Goal: Information Seeking & Learning: Understand process/instructions

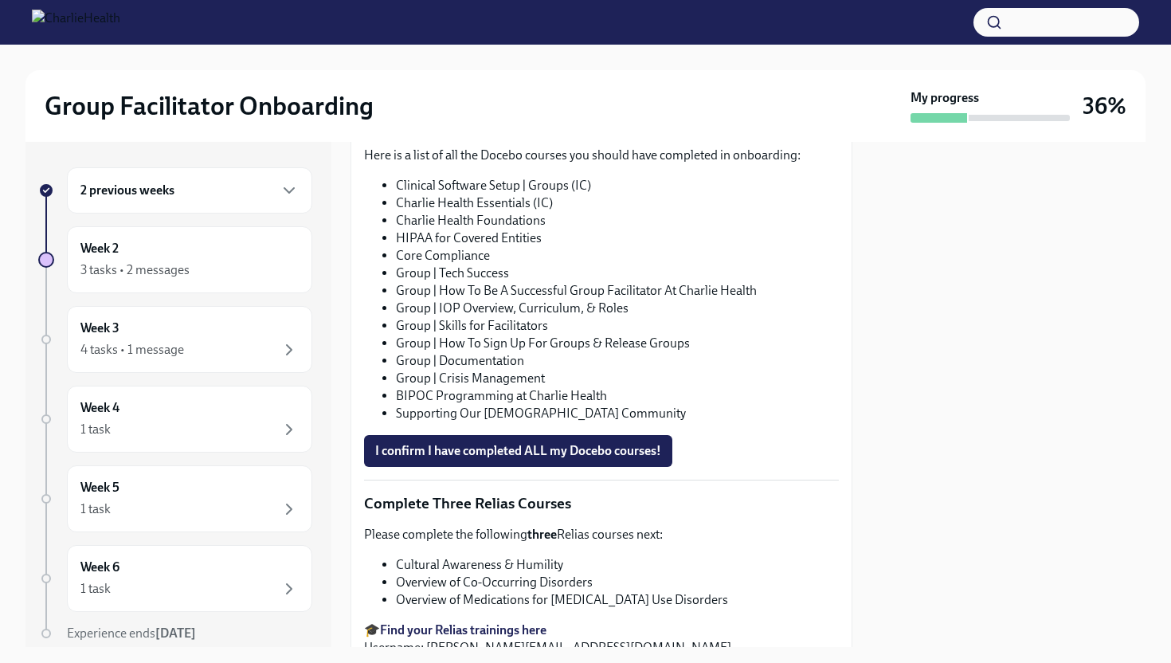
scroll to position [889, 0]
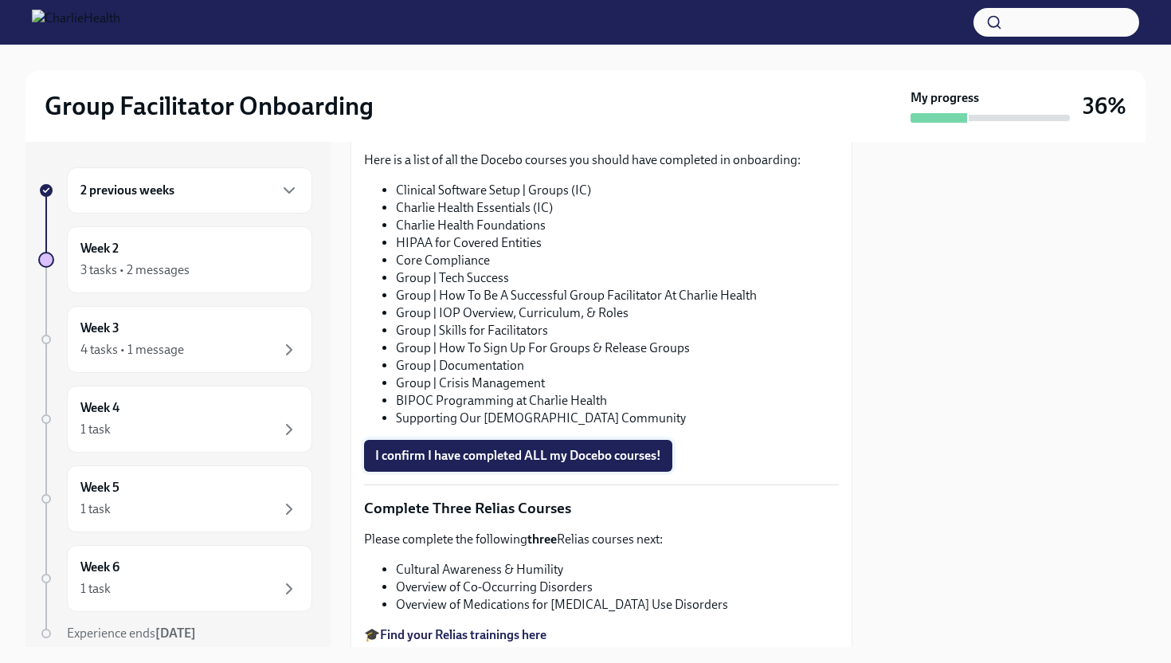
click at [626, 450] on span "I confirm I have completed ALL my Docebo courses!" at bounding box center [518, 456] width 286 height 16
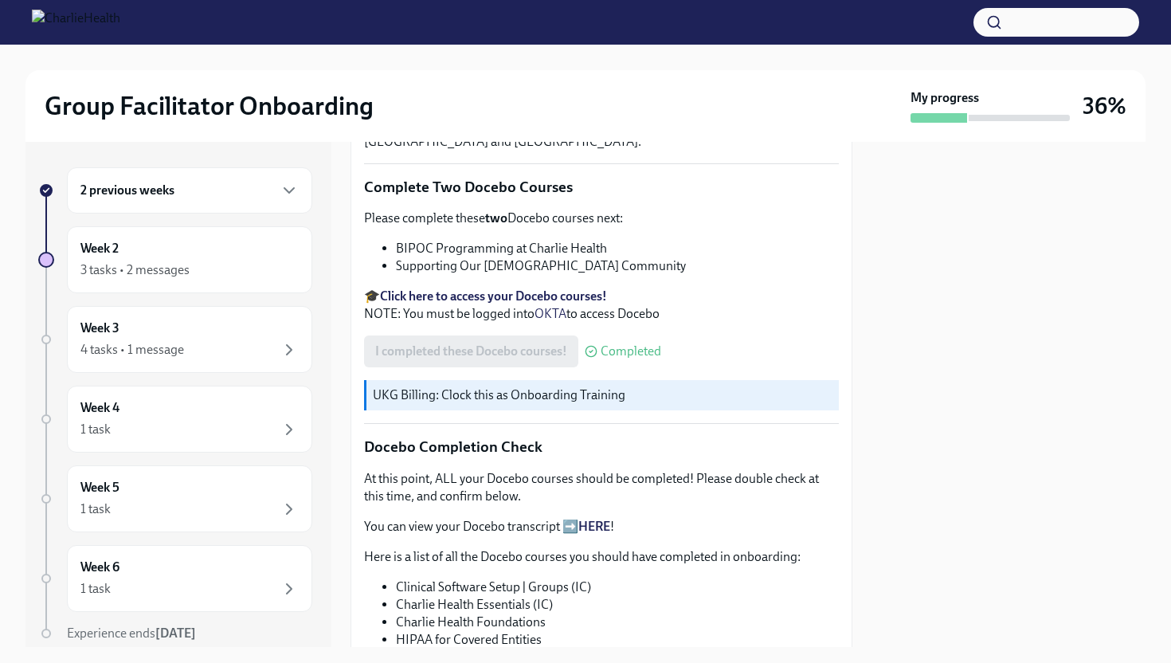
scroll to position [626, 0]
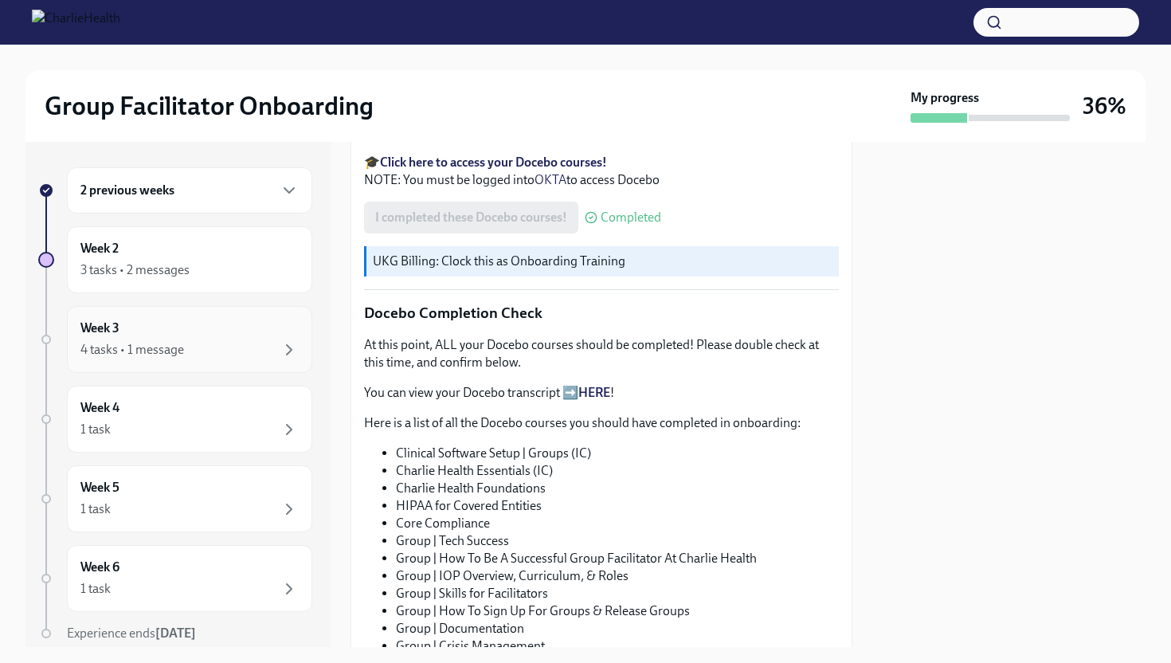
click at [186, 352] on div "4 tasks • 1 message" at bounding box center [189, 349] width 218 height 19
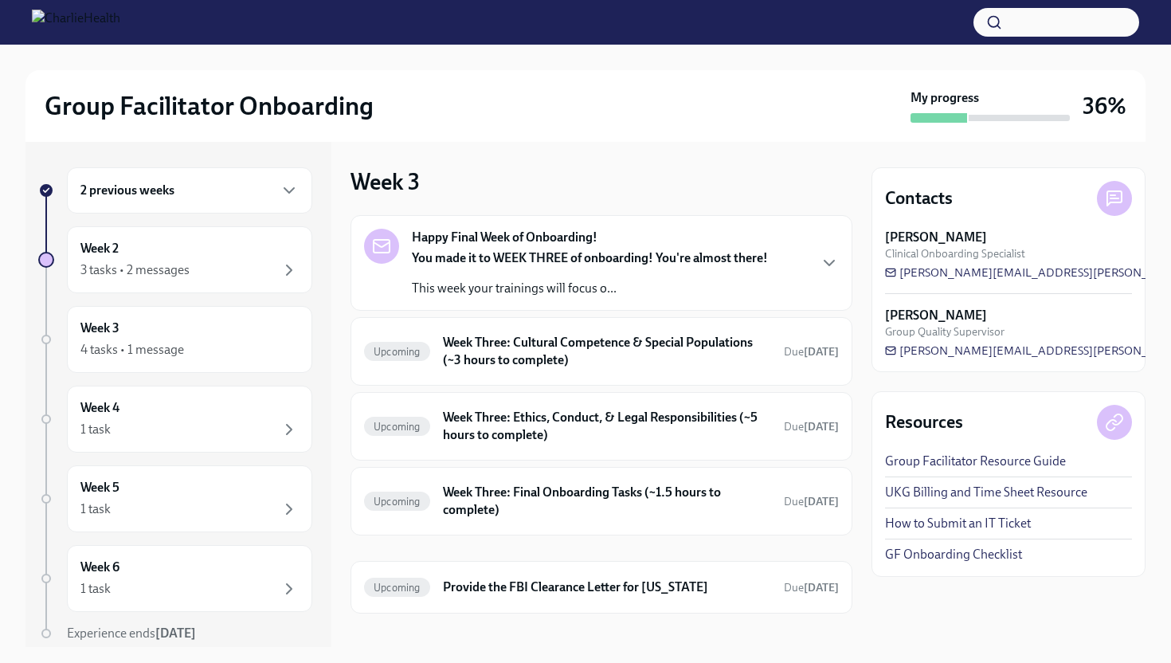
scroll to position [18, 0]
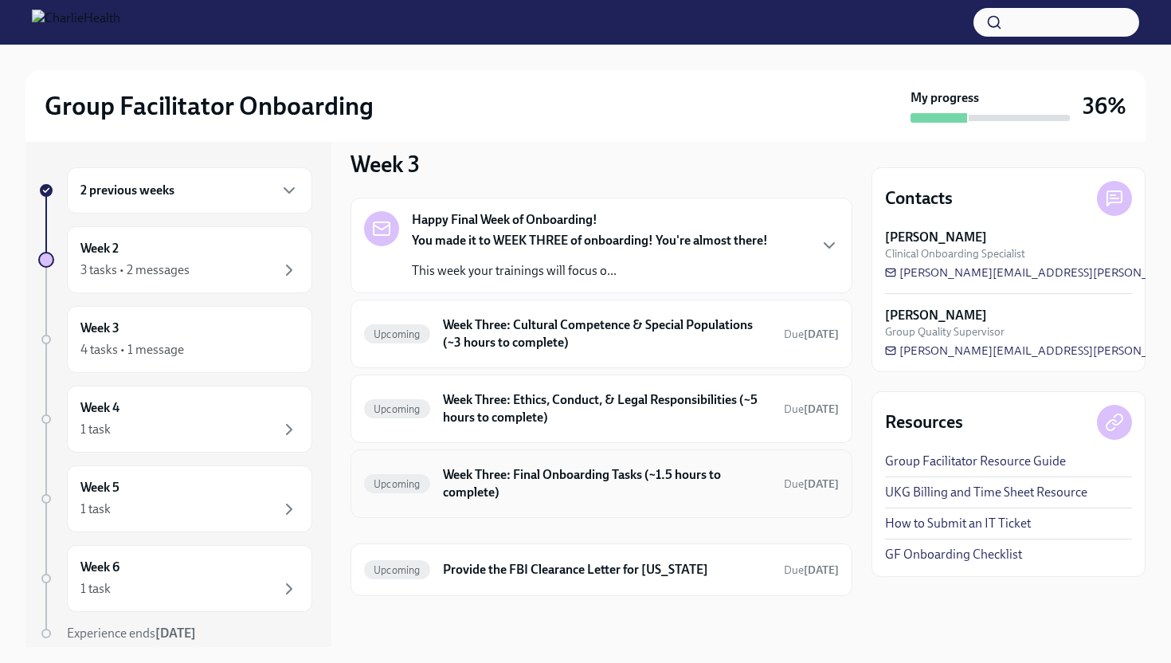
click at [600, 491] on h6 "Week Three: Final Onboarding Tasks (~1.5 hours to complete)" at bounding box center [607, 483] width 328 height 35
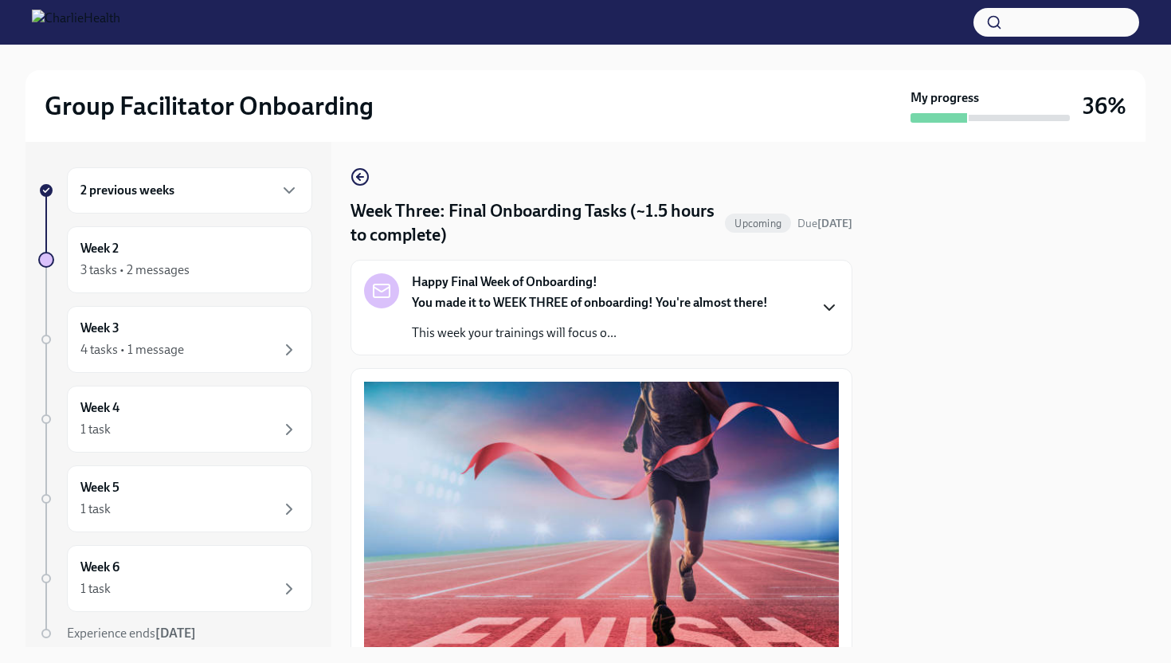
click at [820, 308] on icon "button" at bounding box center [829, 307] width 19 height 19
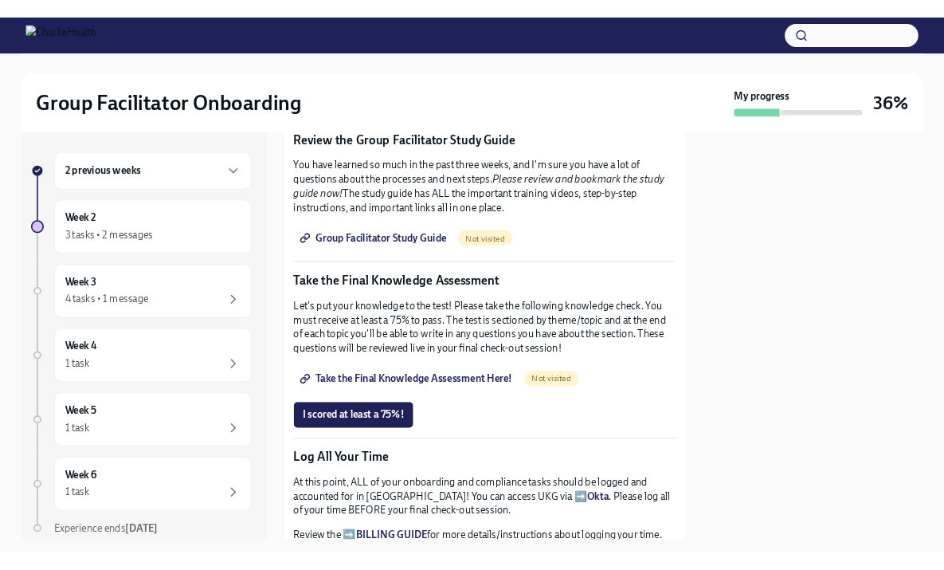
scroll to position [1040, 0]
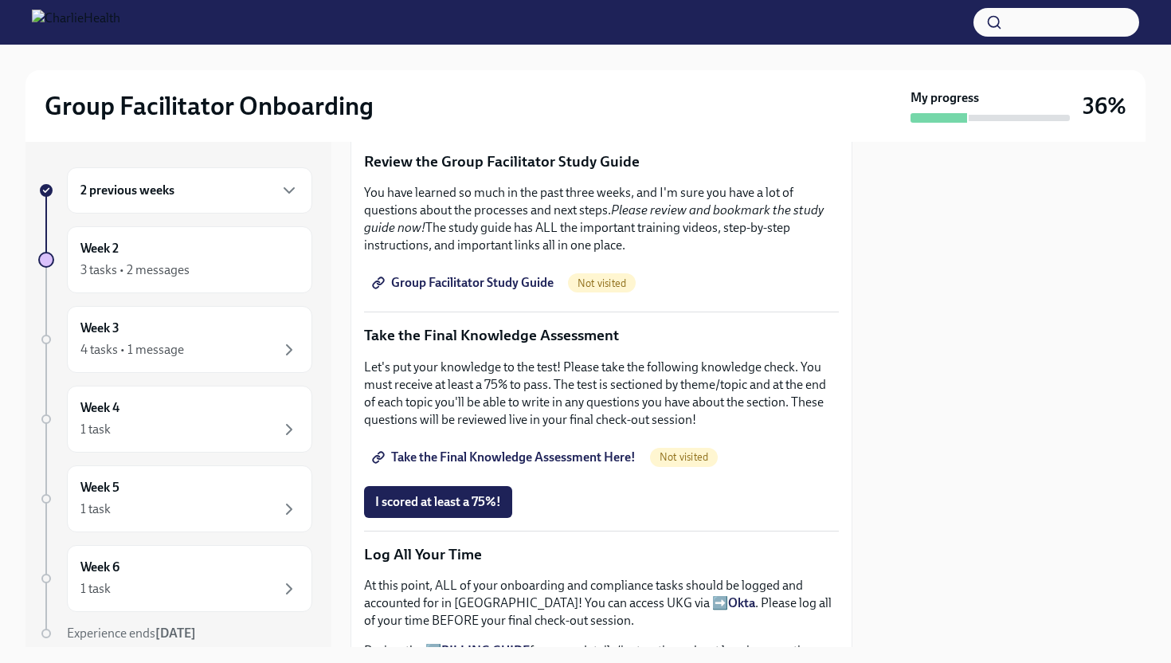
click at [478, 291] on span "Group Facilitator Study Guide" at bounding box center [464, 283] width 179 height 16
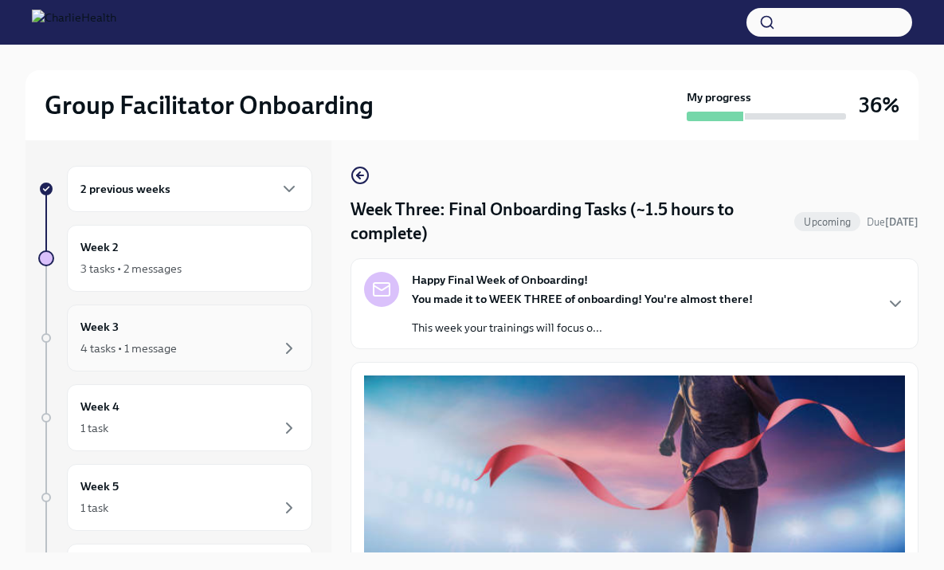
click at [179, 333] on div "Week 3 4 tasks • 1 message" at bounding box center [189, 338] width 218 height 40
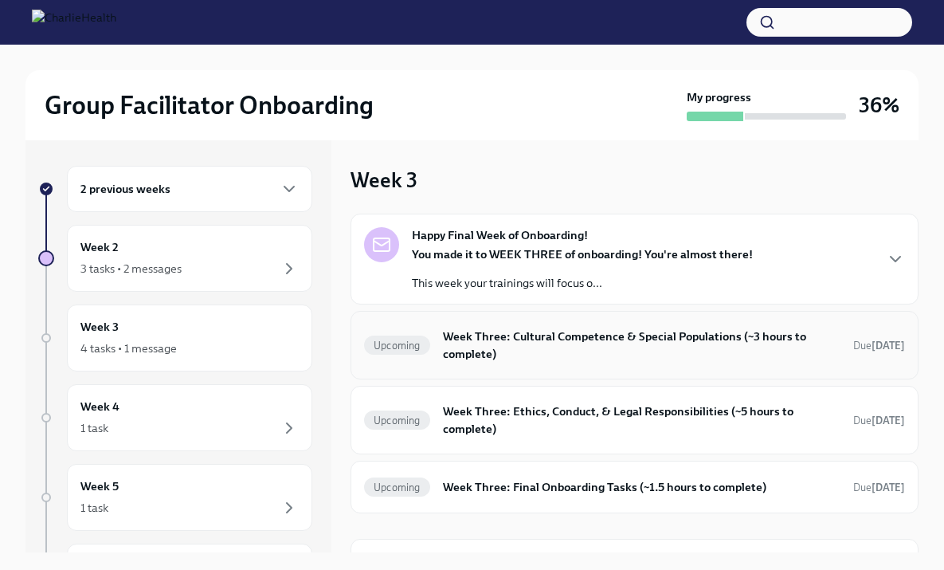
click at [728, 343] on h6 "Week Three: Cultural Competence & Special Populations (~3 hours to complete)" at bounding box center [642, 345] width 398 height 35
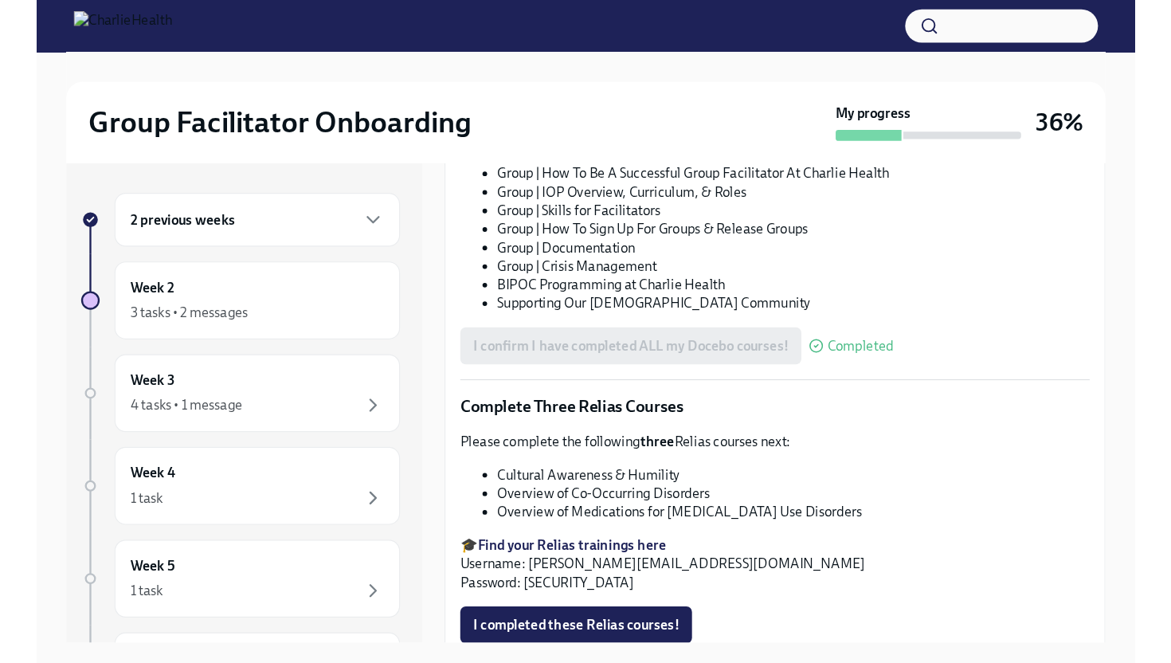
scroll to position [1025, 0]
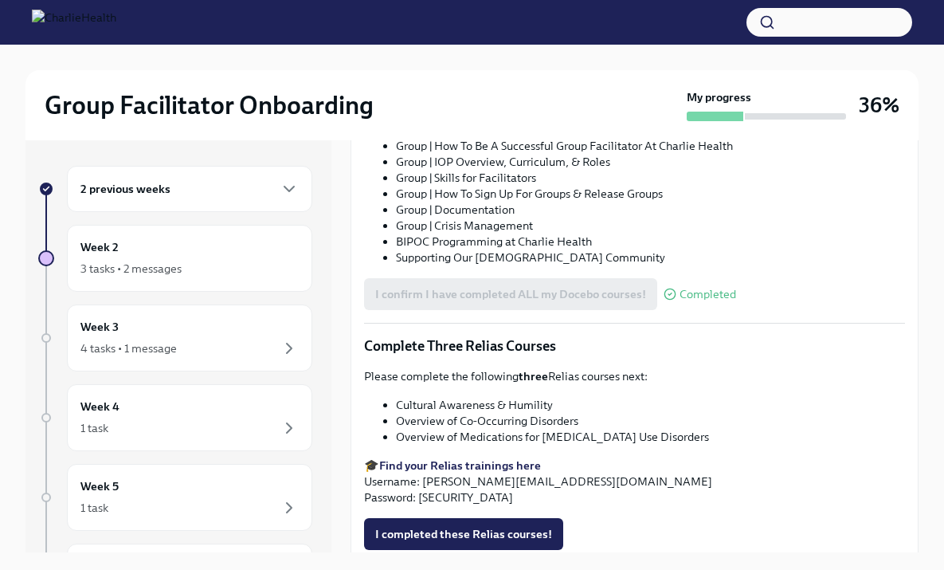
click at [494, 458] on strong "Find your Relias trainings here" at bounding box center [460, 465] width 162 height 14
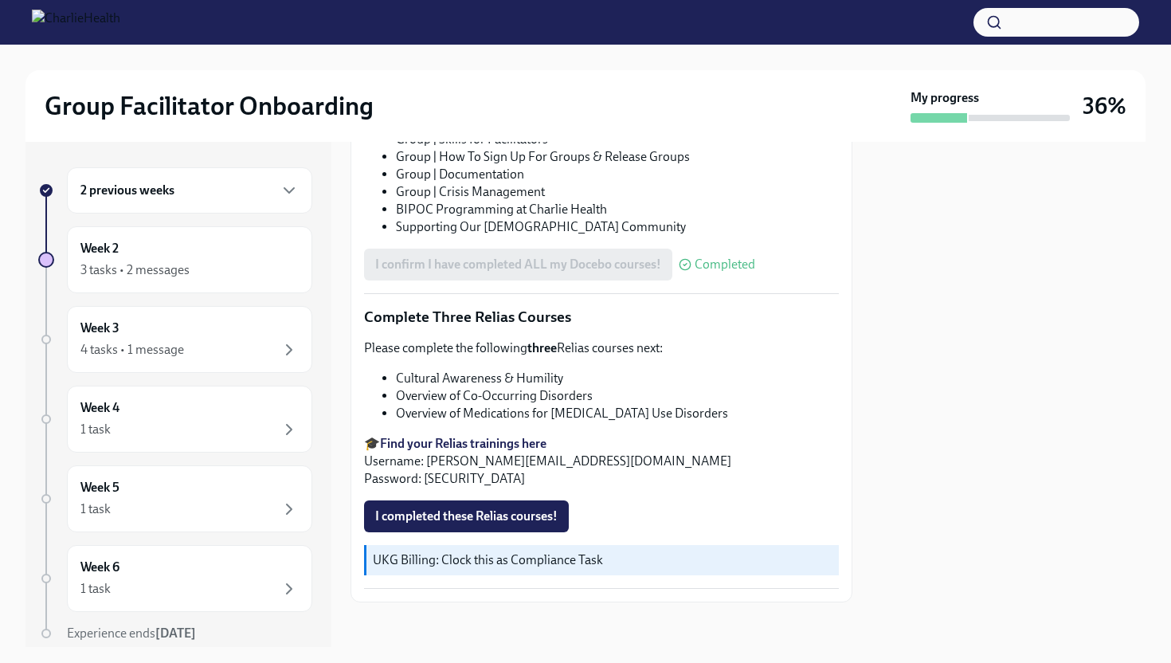
scroll to position [1082, 0]
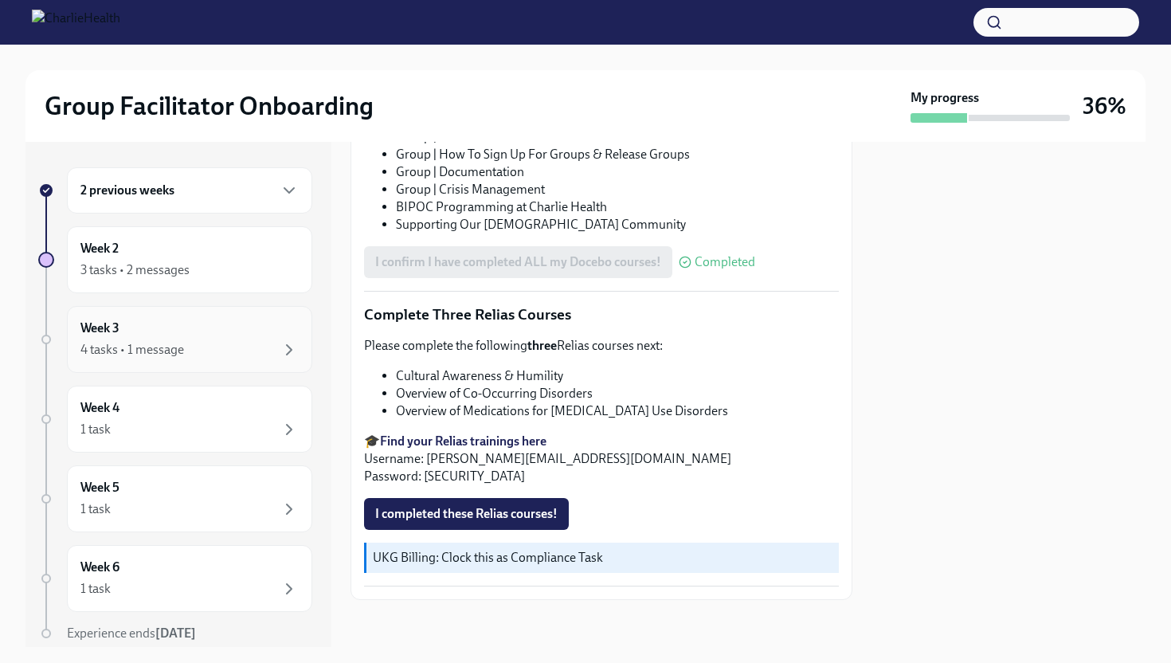
click at [174, 345] on div "4 tasks • 1 message" at bounding box center [132, 350] width 104 height 18
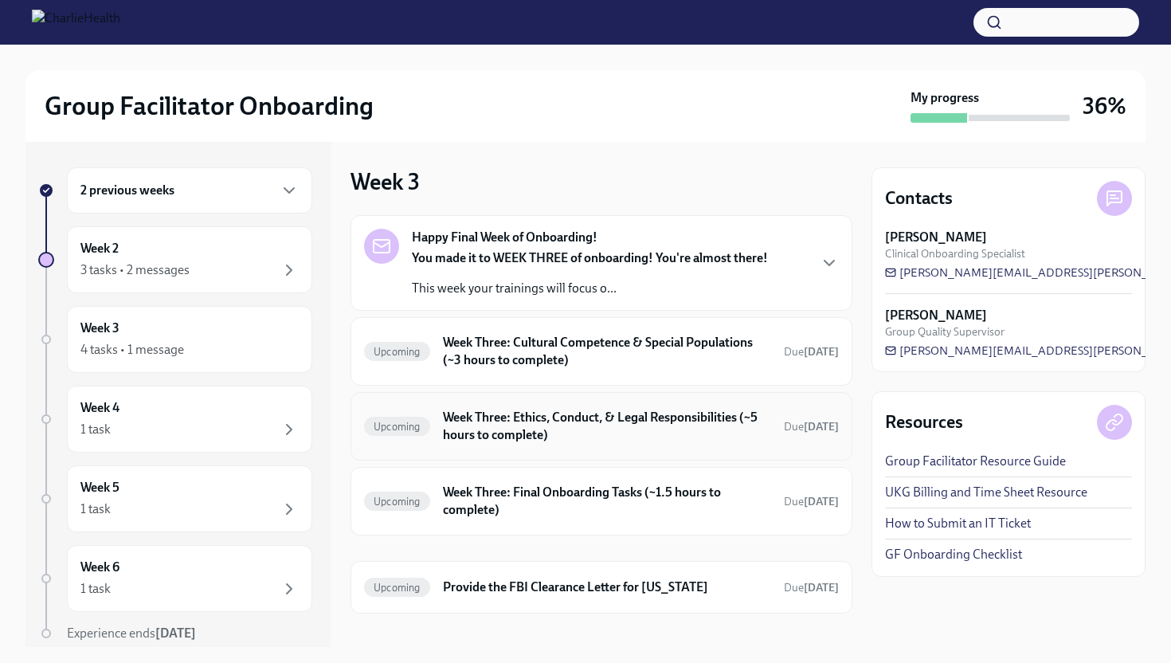
click at [621, 434] on h6 "Week Three: Ethics, Conduct, & Legal Responsibilities (~5 hours to complete)" at bounding box center [607, 426] width 328 height 35
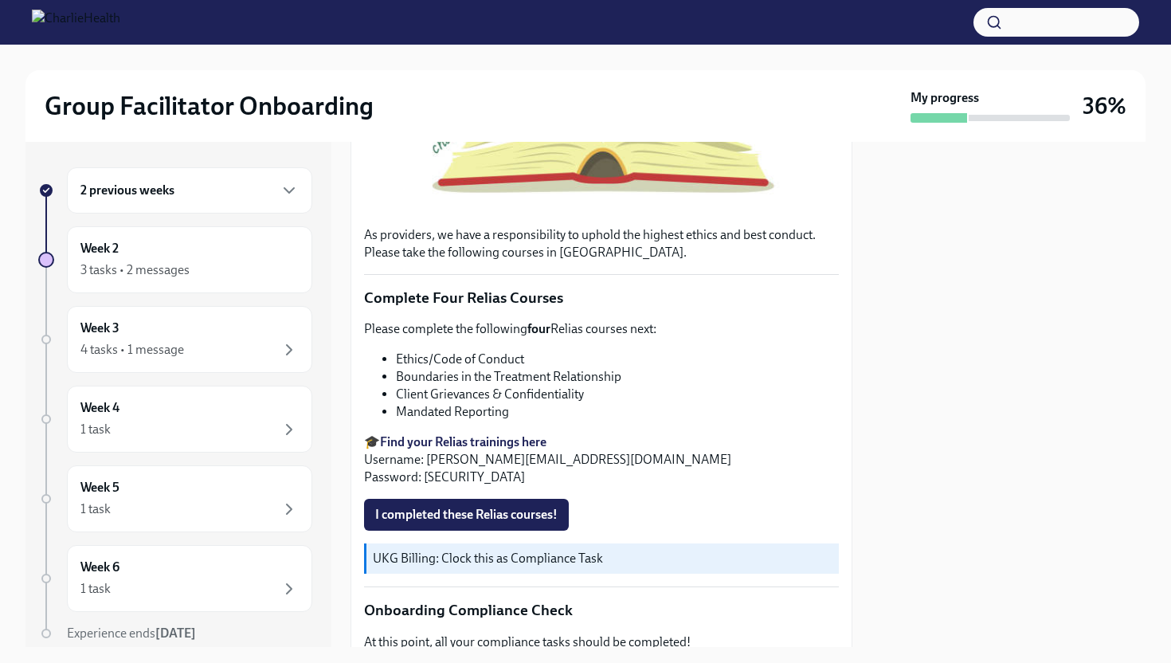
scroll to position [491, 0]
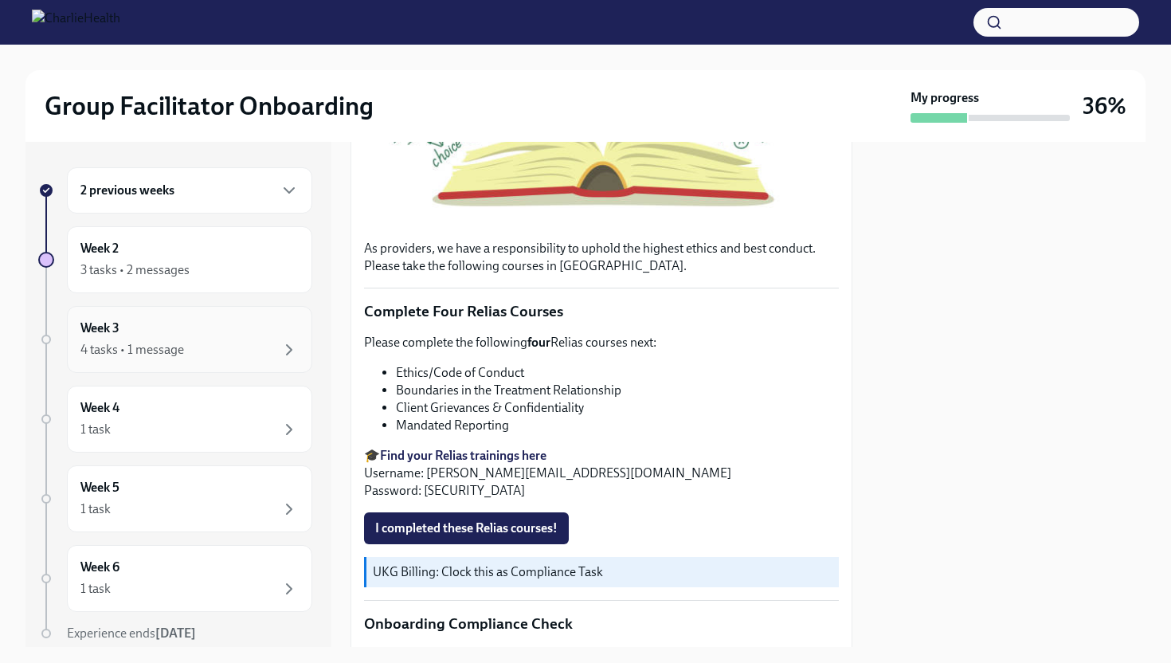
click at [176, 356] on div "4 tasks • 1 message" at bounding box center [132, 350] width 104 height 18
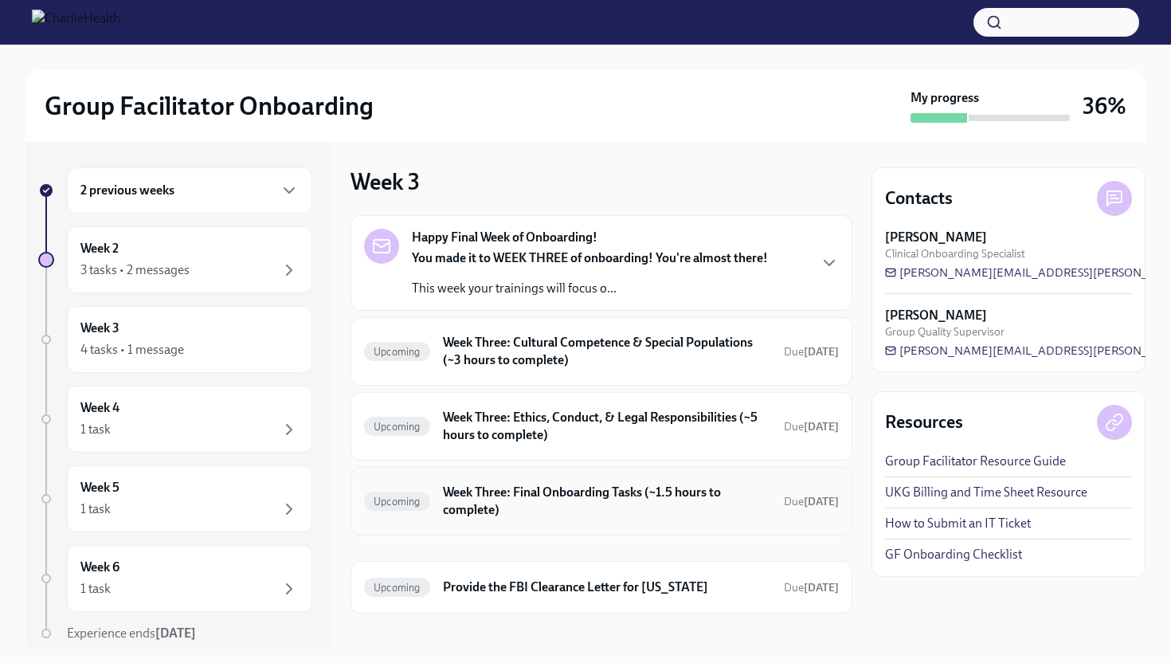
click at [545, 487] on h6 "Week Three: Final Onboarding Tasks (~1.5 hours to complete)" at bounding box center [607, 501] width 328 height 35
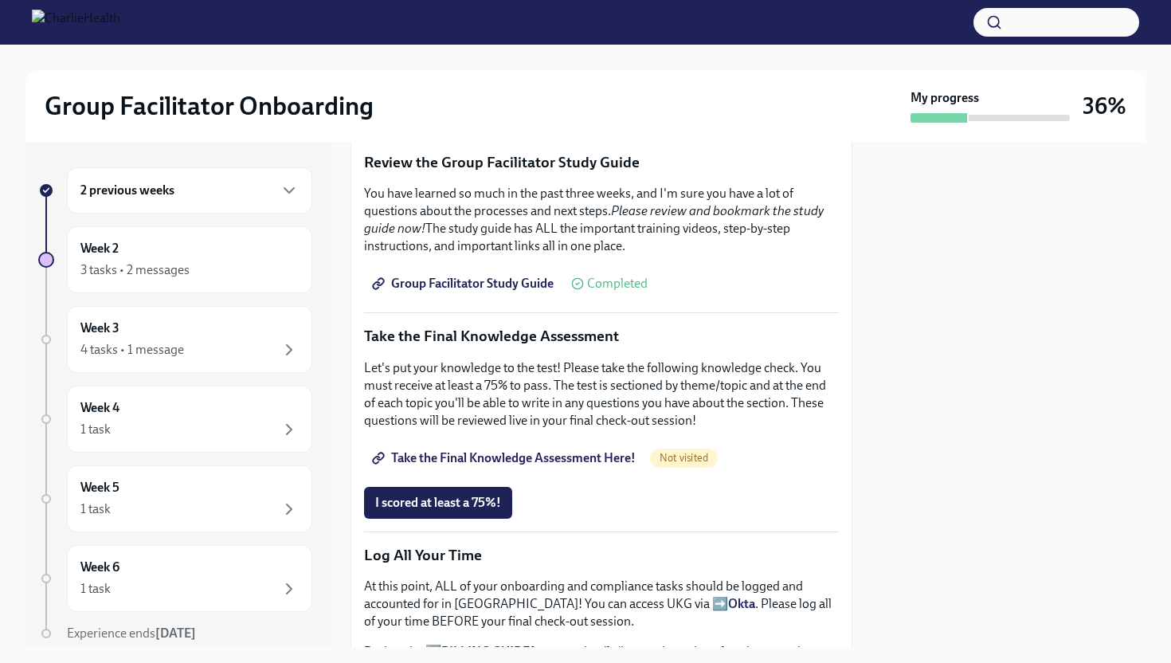
scroll to position [658, 0]
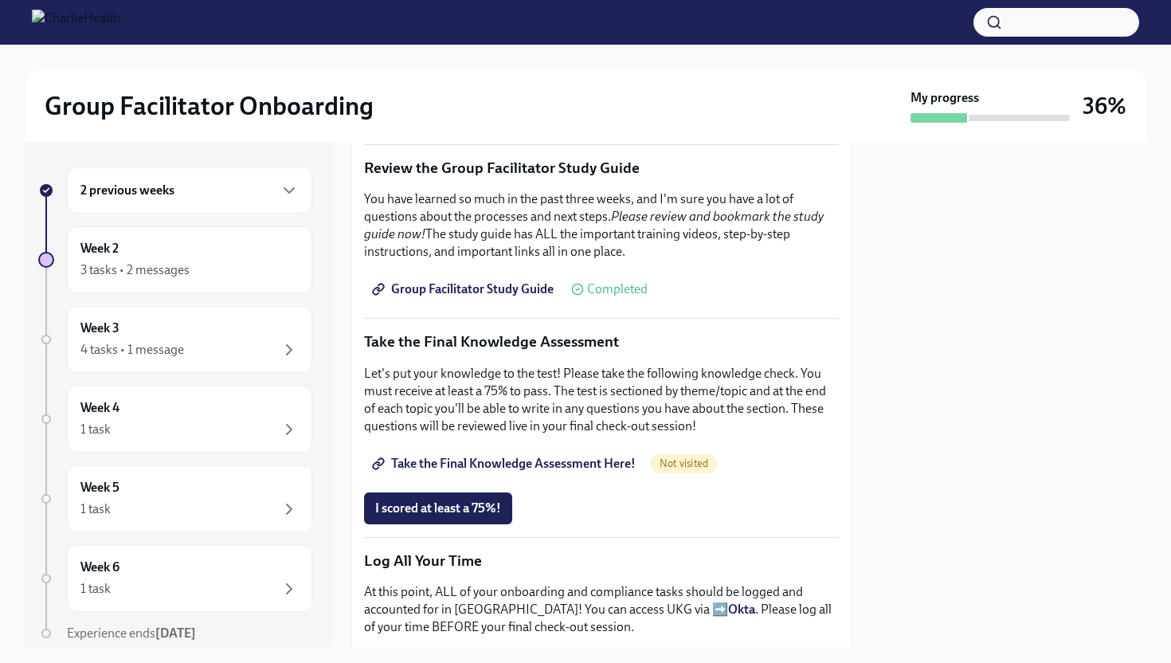
click at [595, 472] on span "Take the Final Knowledge Assessment Here!" at bounding box center [505, 464] width 261 height 16
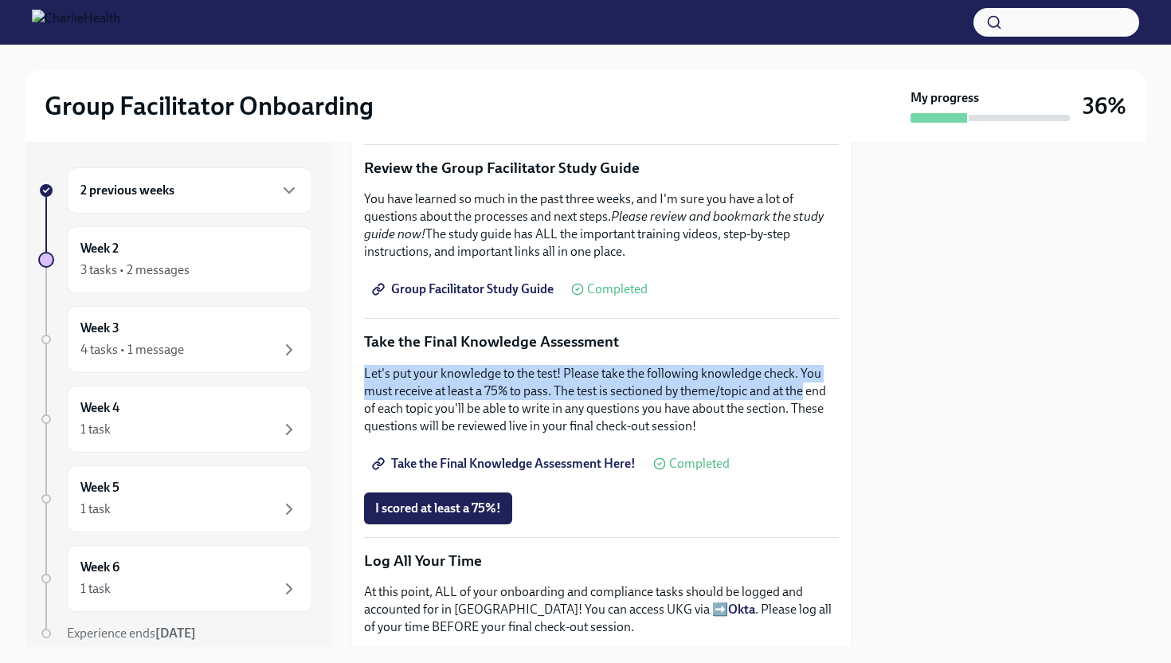
drag, startPoint x: 853, startPoint y: 366, endPoint x: 847, endPoint y: 408, distance: 42.7
click at [847, 408] on div "2 previous weeks Week 2 3 tasks • 2 messages Week 3 4 tasks • 1 message Week 4 …" at bounding box center [586, 394] width 1120 height 505
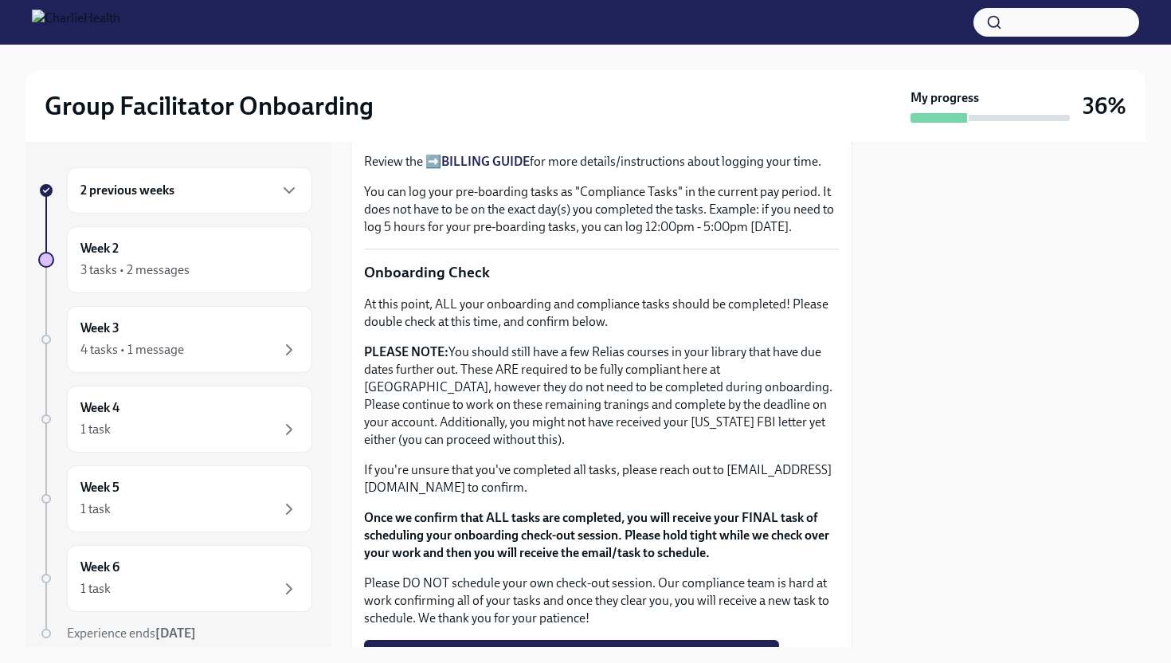
scroll to position [1266, 0]
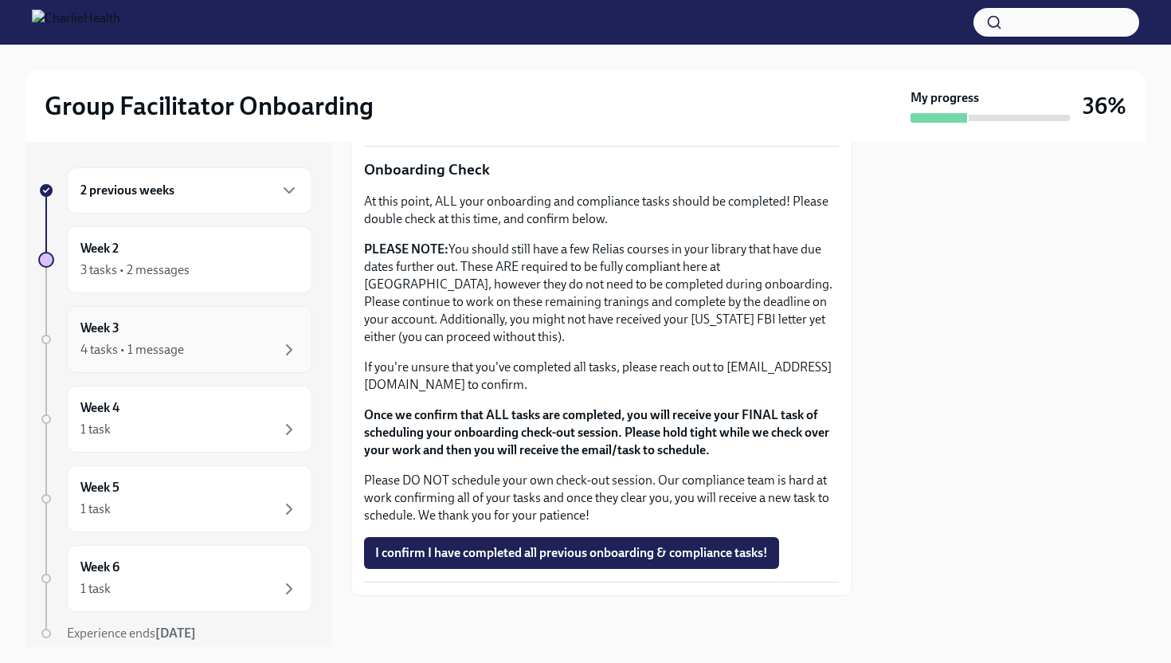
click at [214, 345] on div "4 tasks • 1 message" at bounding box center [189, 349] width 218 height 19
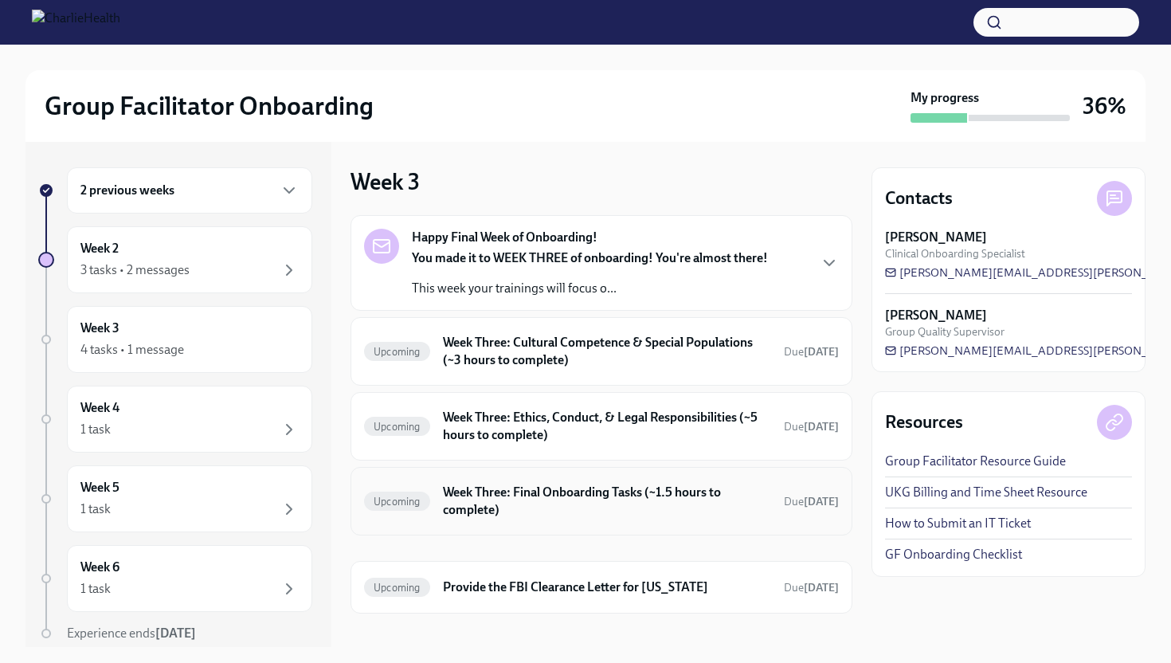
click at [634, 496] on h6 "Week Three: Final Onboarding Tasks (~1.5 hours to complete)" at bounding box center [607, 501] width 328 height 35
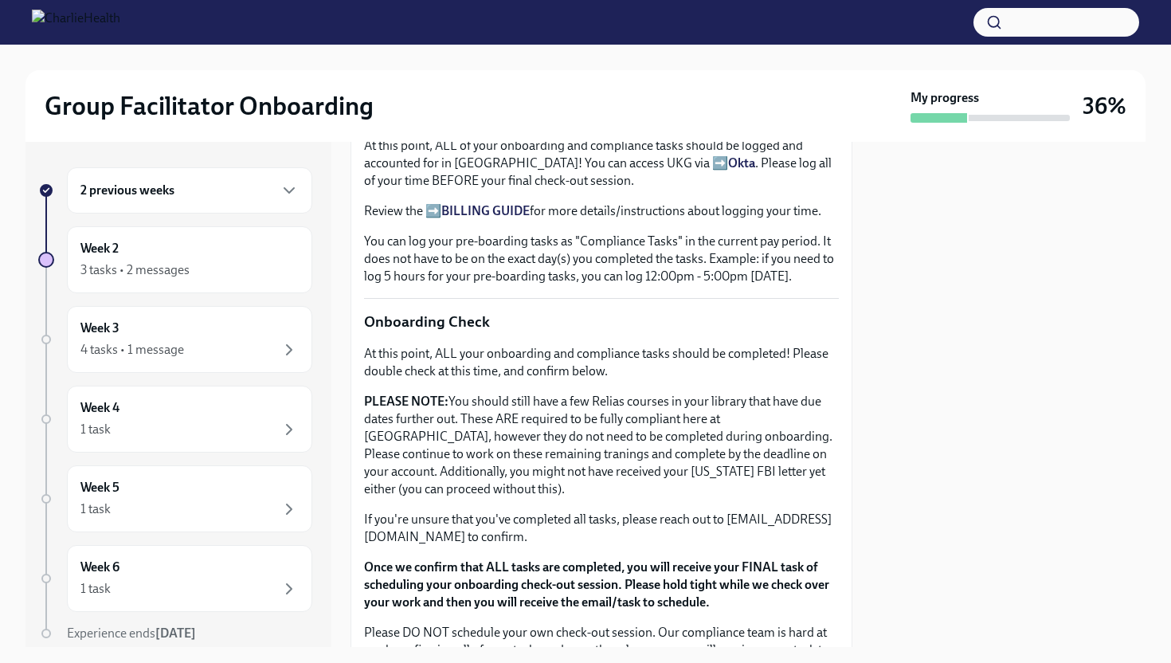
scroll to position [1266, 0]
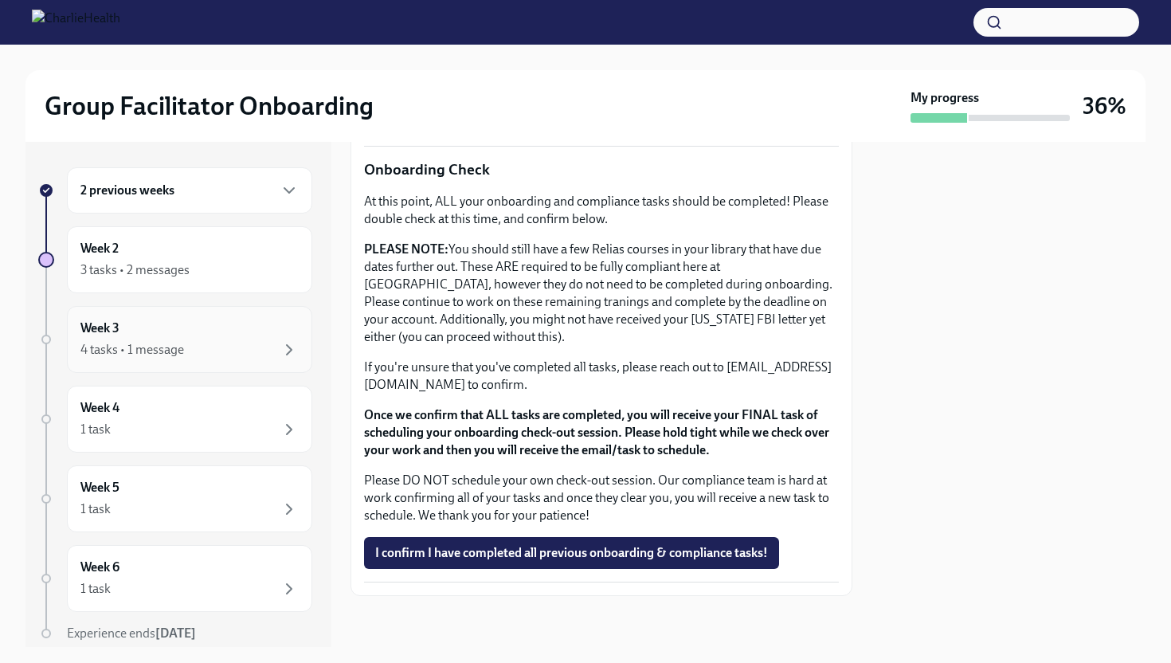
click at [186, 345] on div "4 tasks • 1 message" at bounding box center [189, 349] width 218 height 19
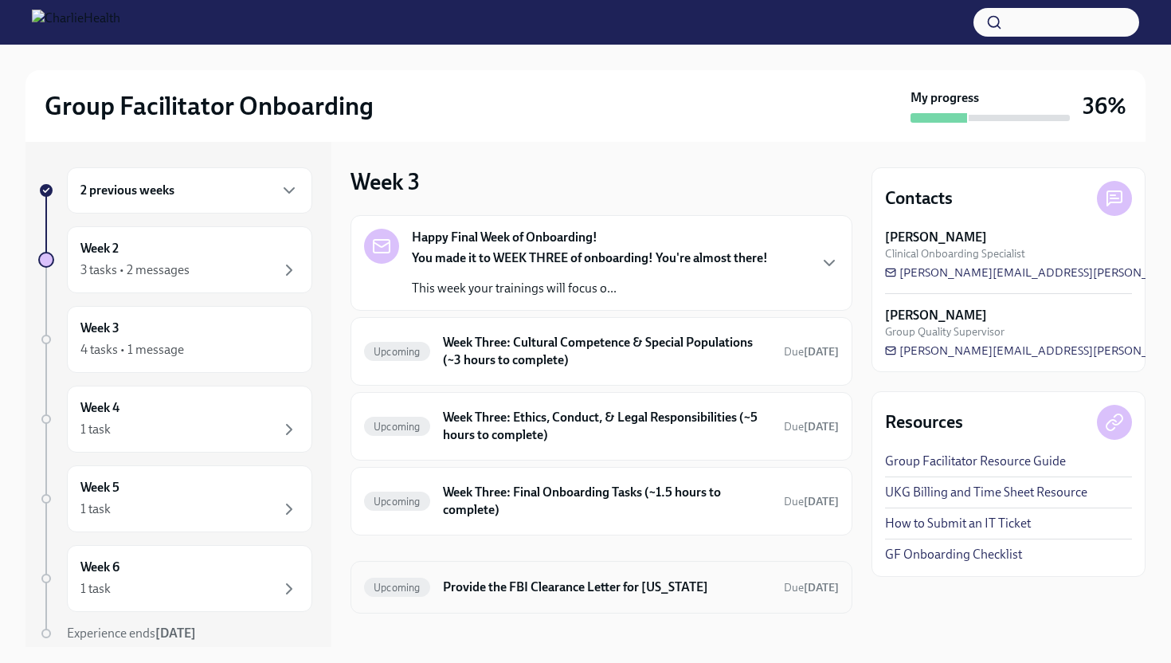
click at [570, 592] on h6 "Provide the FBI Clearance Letter for [US_STATE]" at bounding box center [607, 588] width 328 height 18
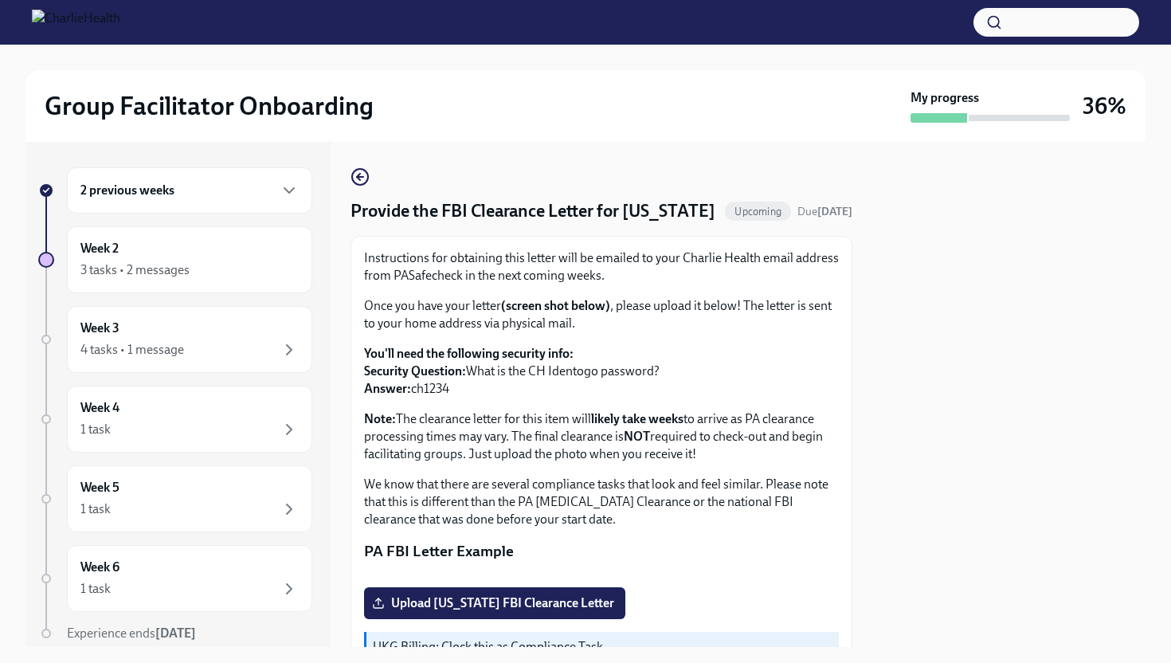
click at [263, 187] on div "2 previous weeks" at bounding box center [189, 190] width 218 height 19
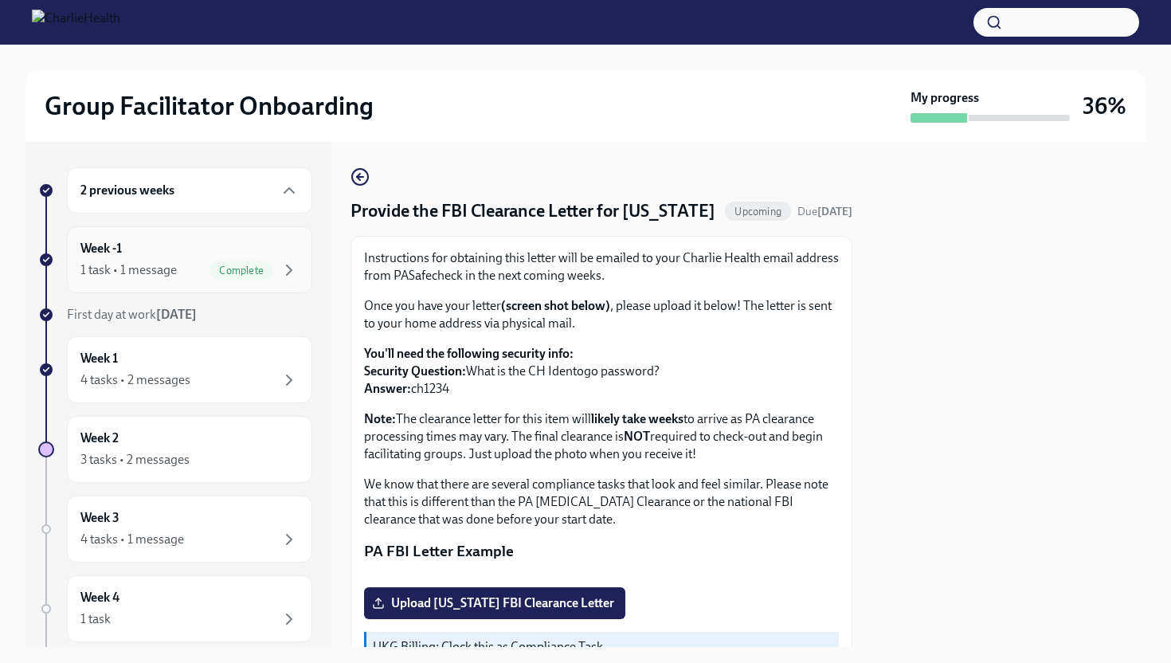
click at [149, 255] on div "Week -1 1 task • 1 message Complete" at bounding box center [189, 260] width 218 height 40
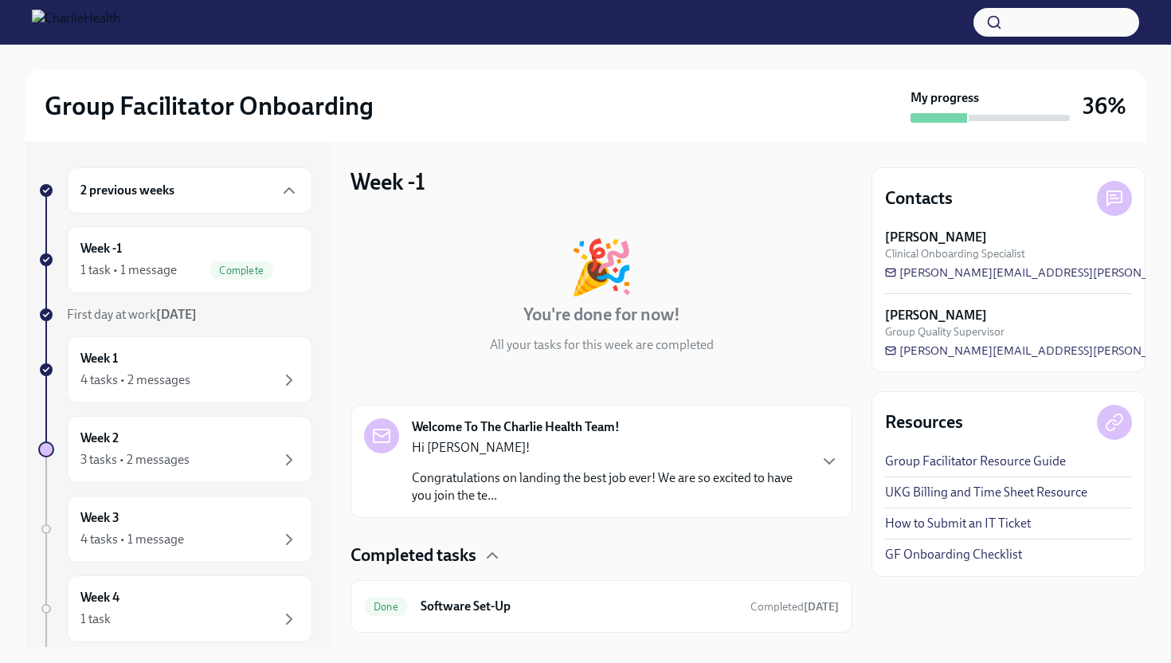
scroll to position [37, 0]
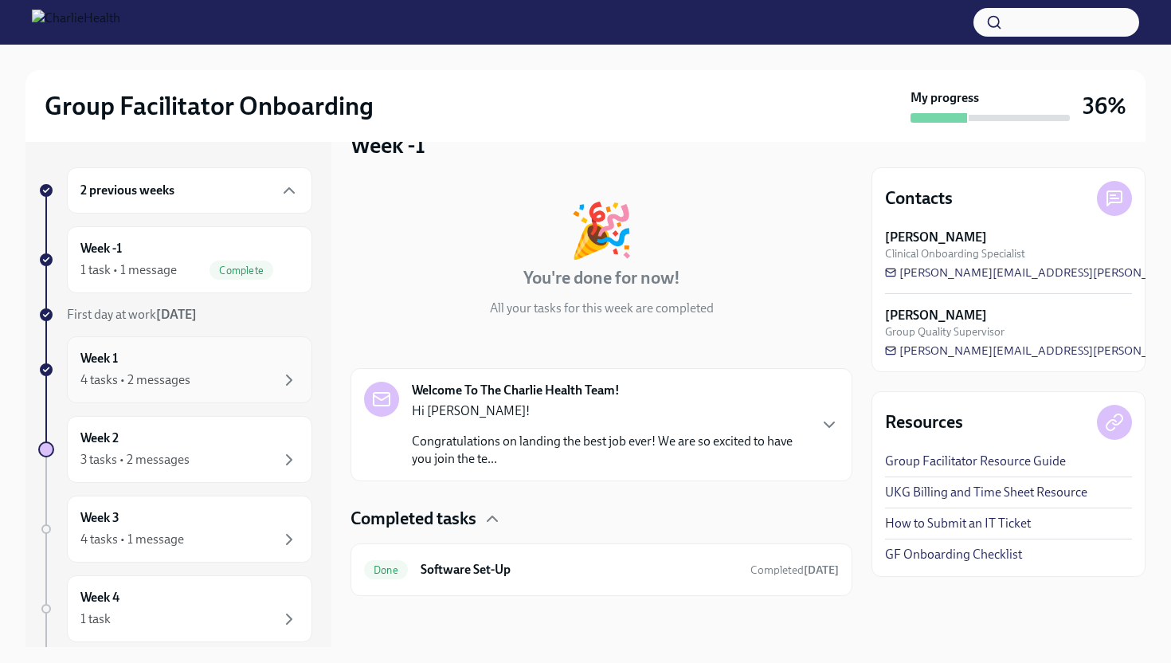
click at [131, 371] on div "4 tasks • 2 messages" at bounding box center [189, 380] width 218 height 19
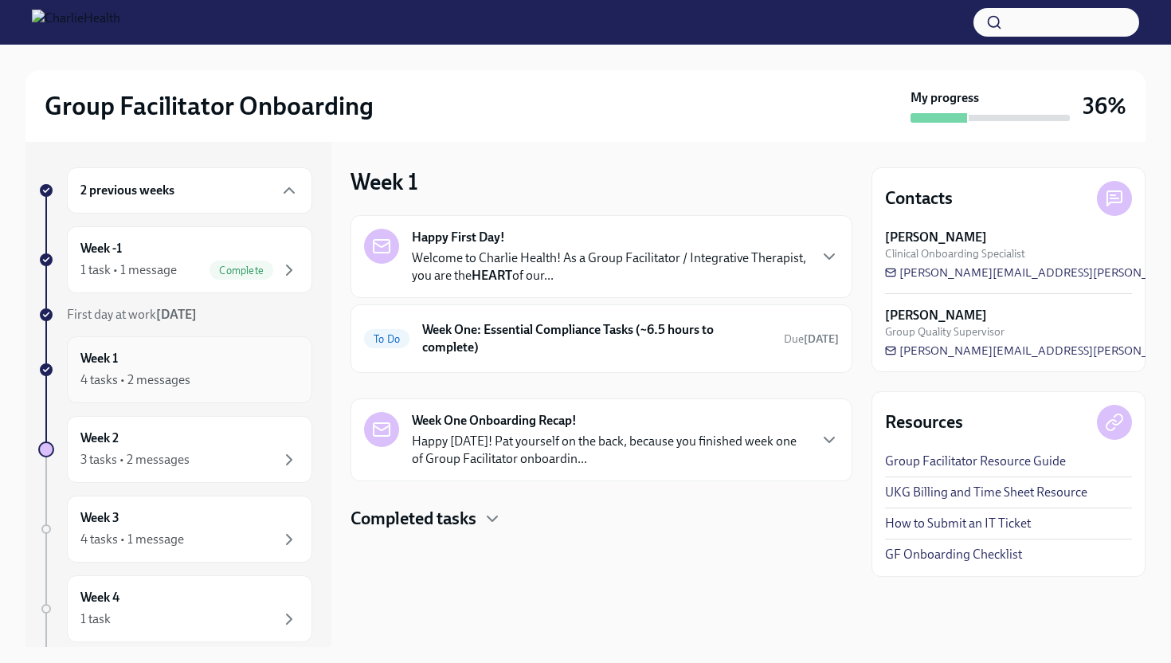
click at [131, 364] on div "Week 1 4 tasks • 2 messages" at bounding box center [189, 370] width 218 height 40
click at [743, 449] on p "Happy [DATE]! Pat yourself on the back, because you finished week one of Group …" at bounding box center [609, 450] width 395 height 35
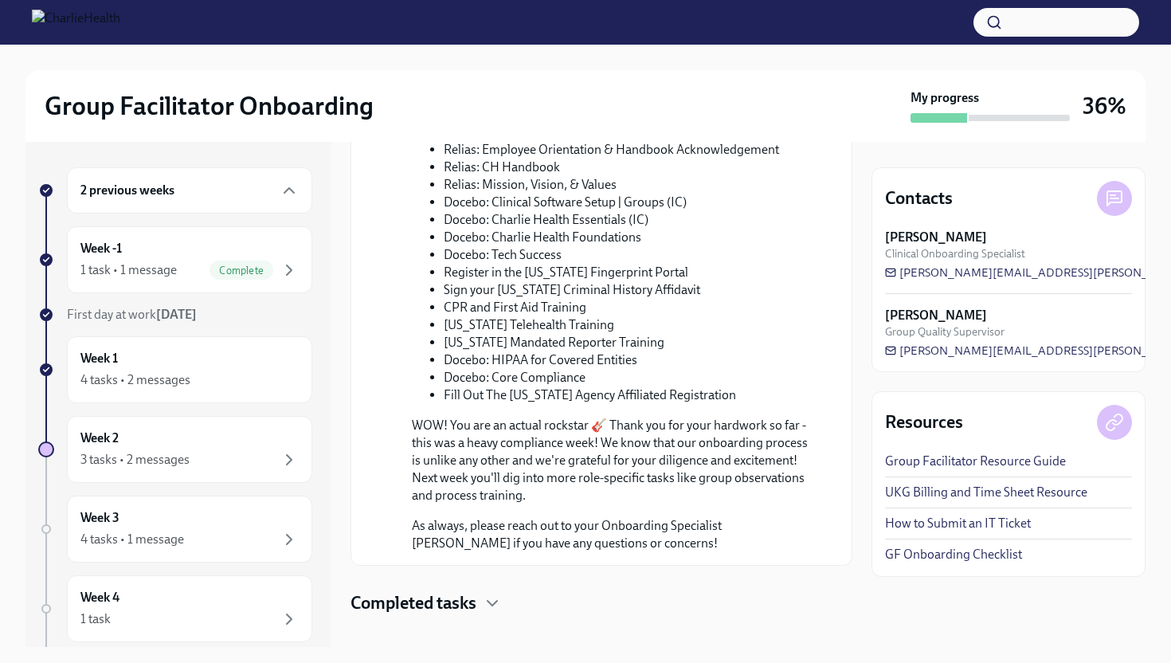
scroll to position [740, 0]
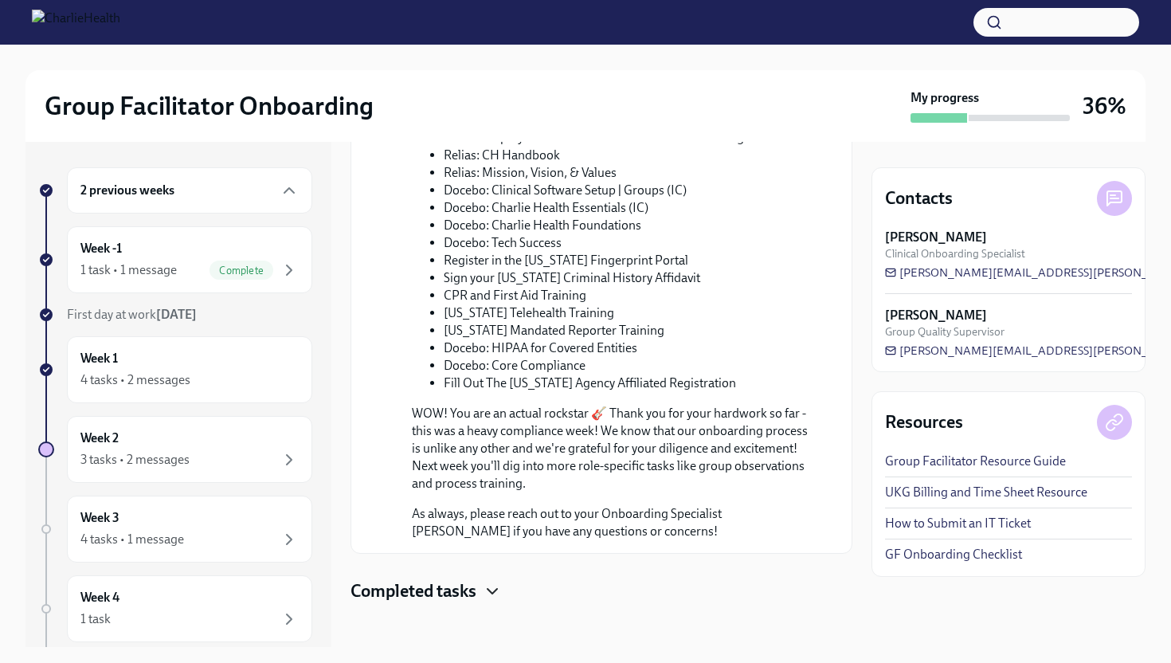
click at [485, 587] on icon "button" at bounding box center [492, 591] width 19 height 19
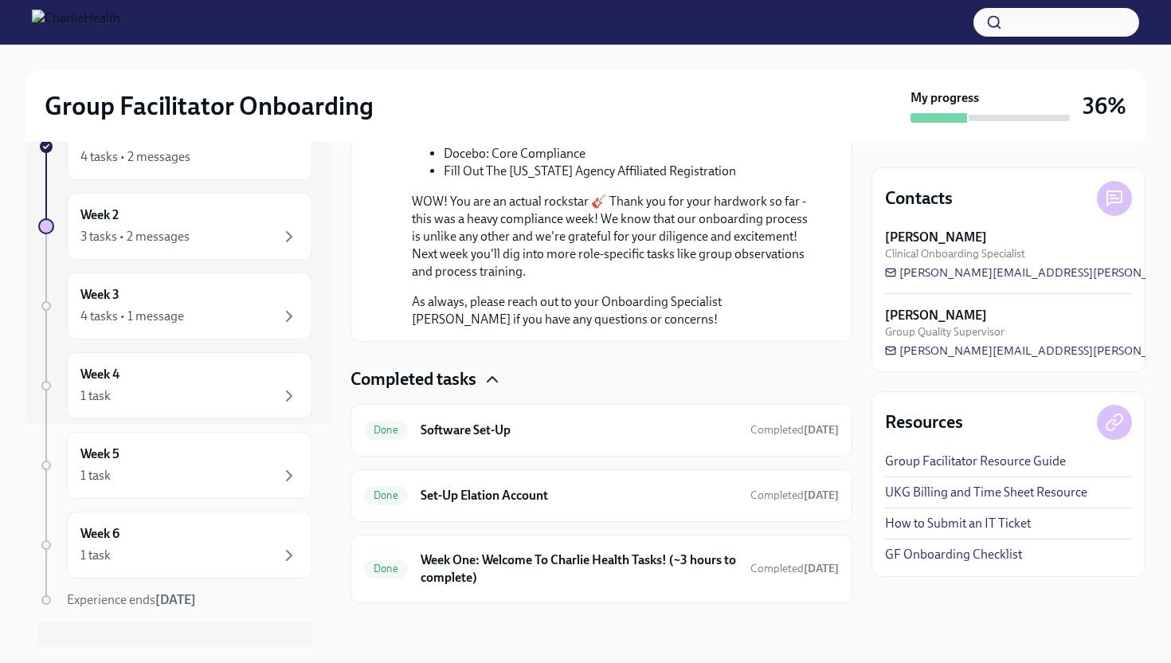
scroll to position [246, 0]
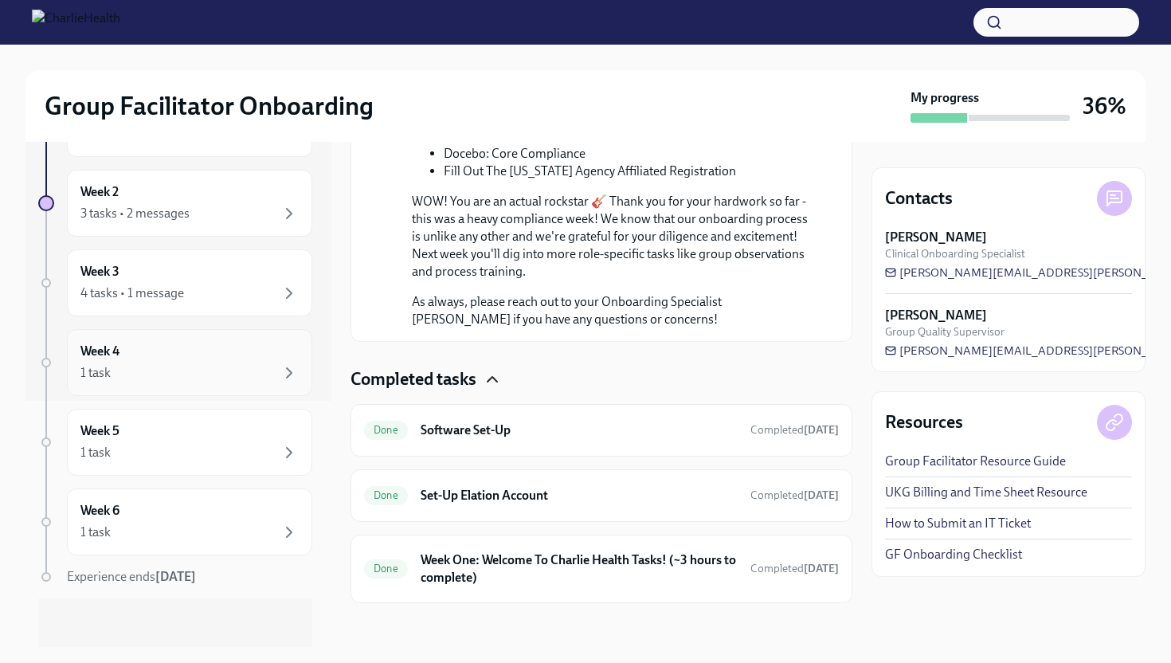
click at [273, 342] on div "Week 4 1 task" at bounding box center [189, 362] width 245 height 67
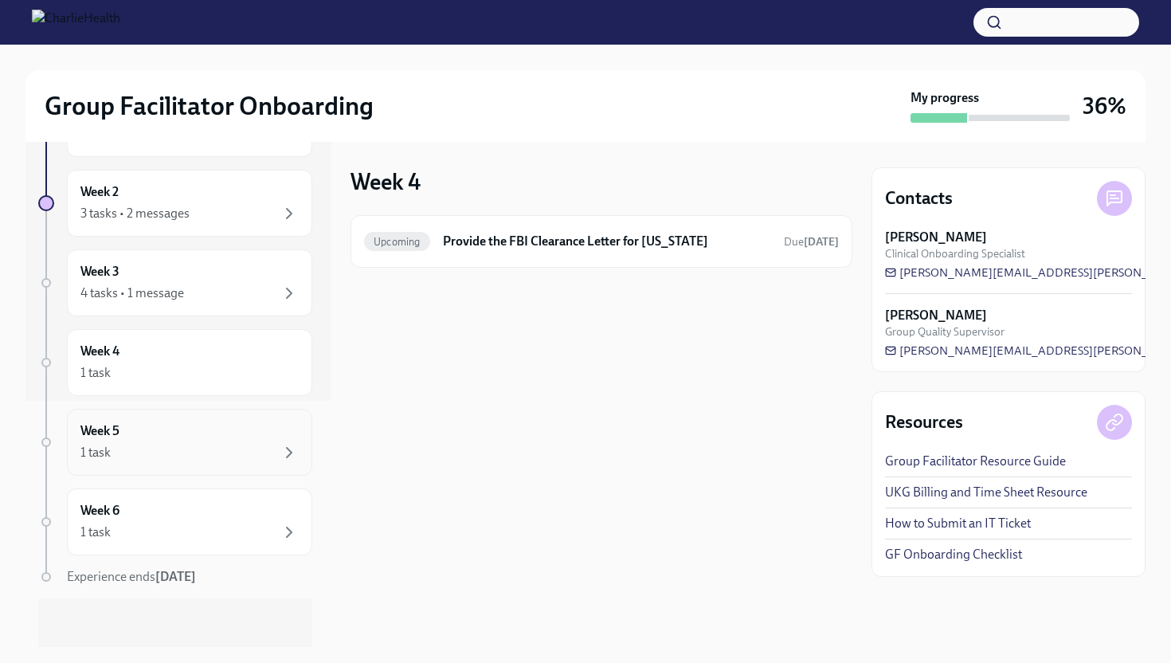
click at [247, 444] on div "1 task" at bounding box center [189, 452] width 218 height 19
click at [233, 532] on div "1 task" at bounding box center [189, 532] width 218 height 19
click at [268, 274] on div "Week 3 4 tasks • 1 message" at bounding box center [189, 283] width 218 height 40
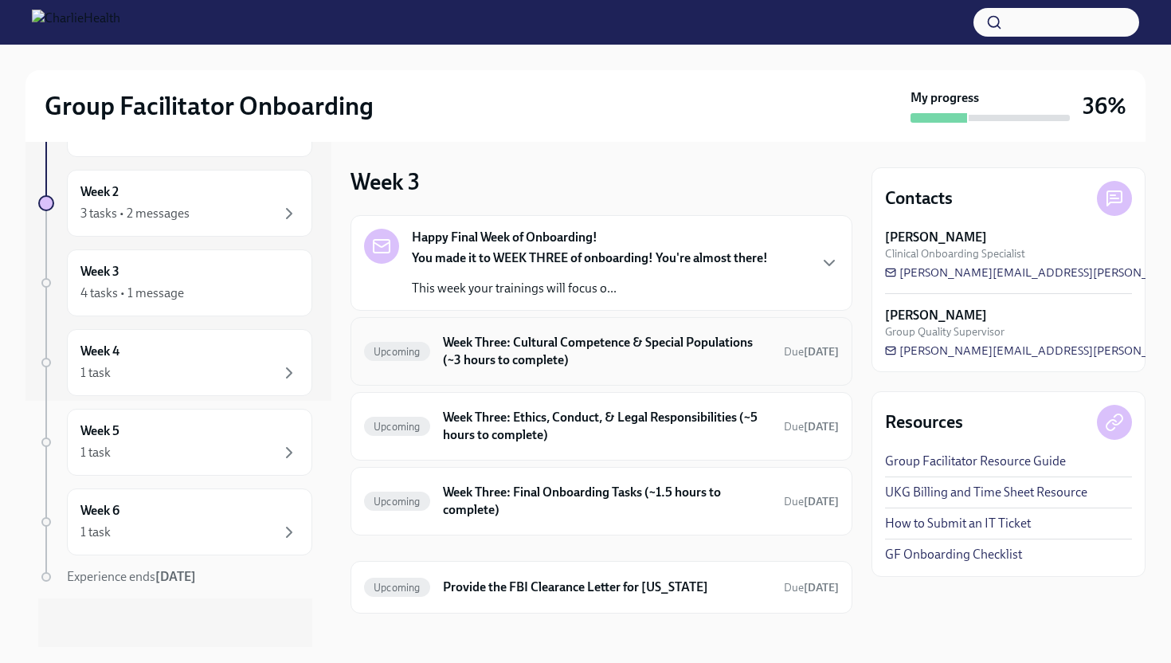
click at [653, 341] on h6 "Week Three: Cultural Competence & Special Populations (~3 hours to complete)" at bounding box center [607, 351] width 328 height 35
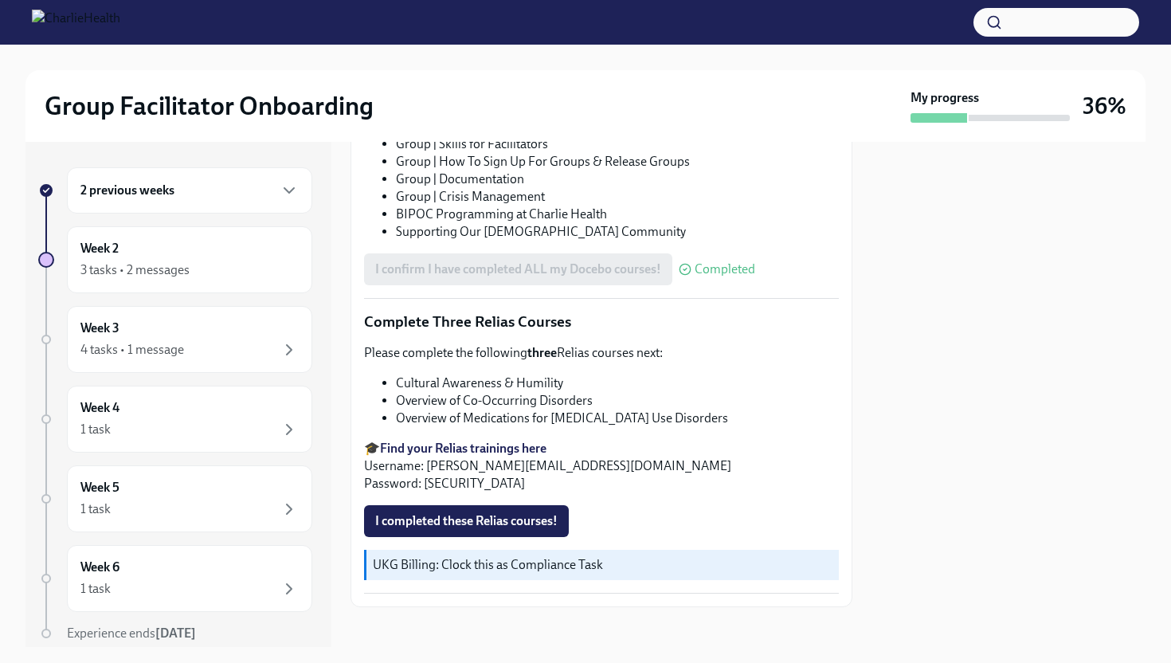
scroll to position [1080, 0]
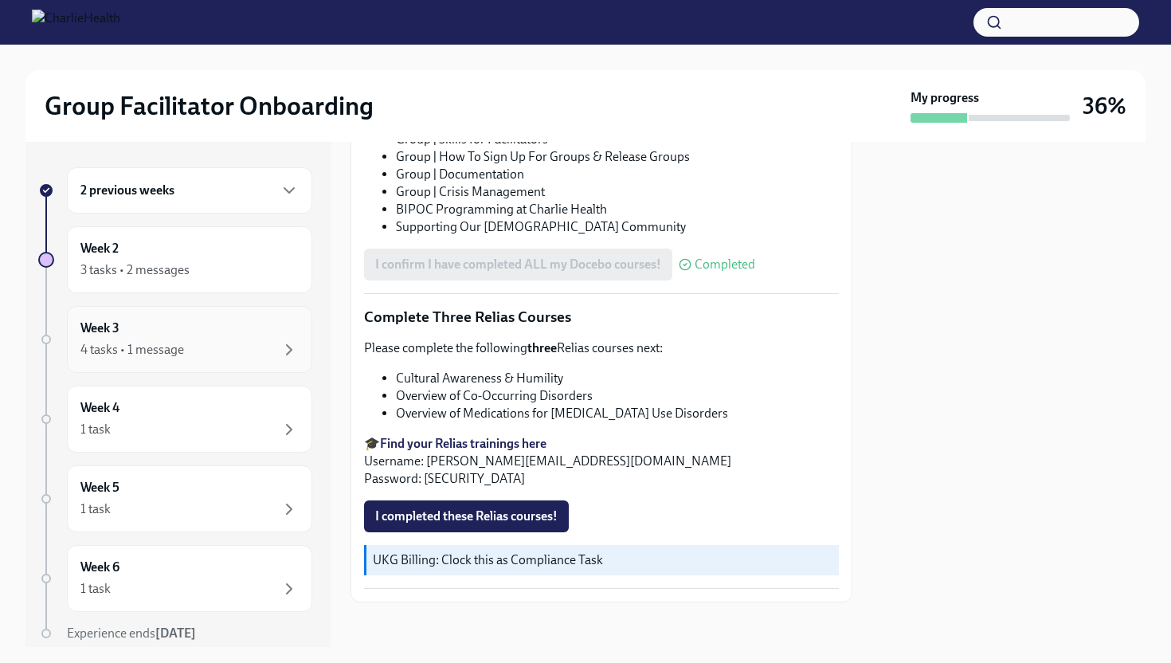
click at [262, 342] on div "4 tasks • 1 message" at bounding box center [189, 349] width 218 height 19
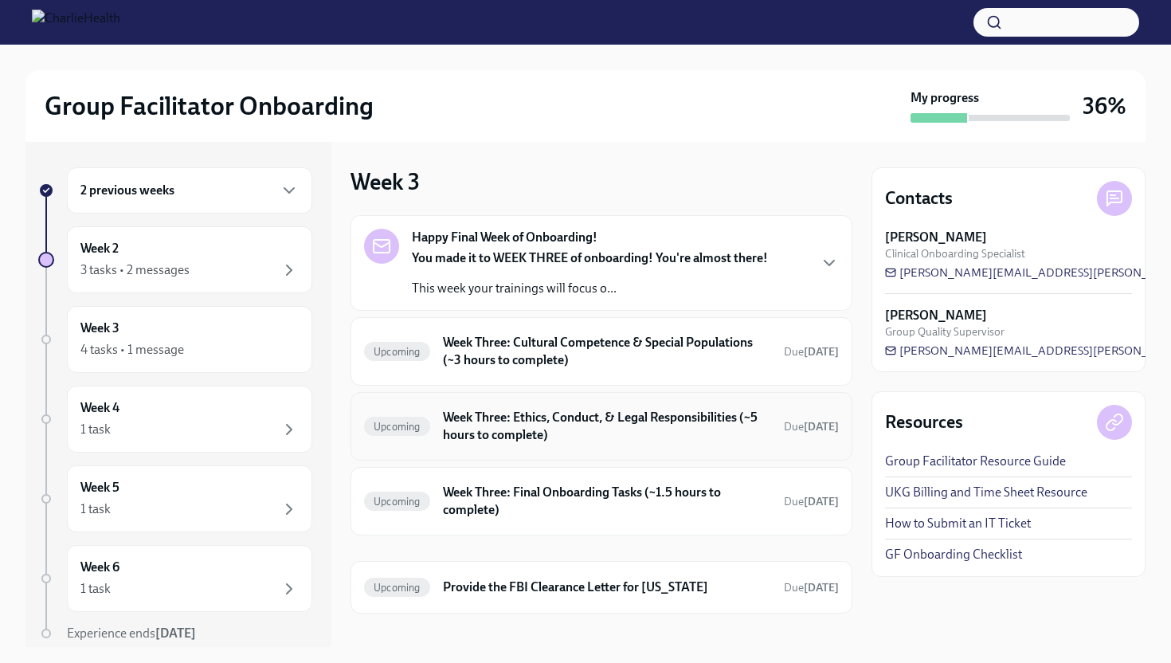
click at [588, 437] on h6 "Week Three: Ethics, Conduct, & Legal Responsibilities (~5 hours to complete)" at bounding box center [607, 426] width 328 height 35
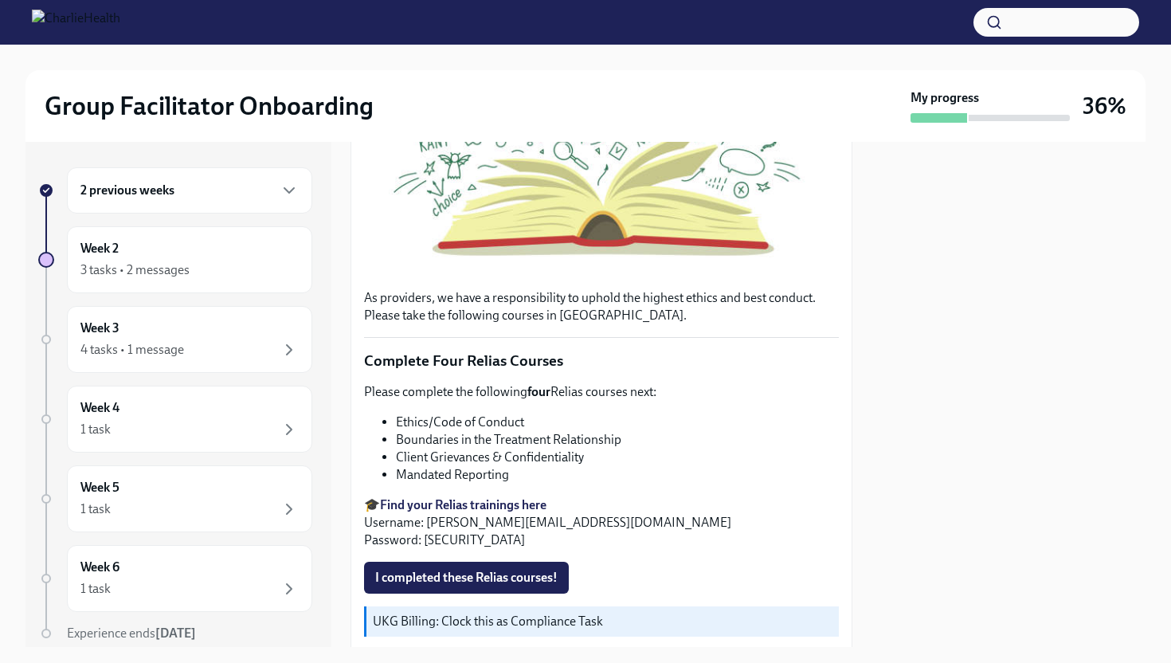
scroll to position [439, 0]
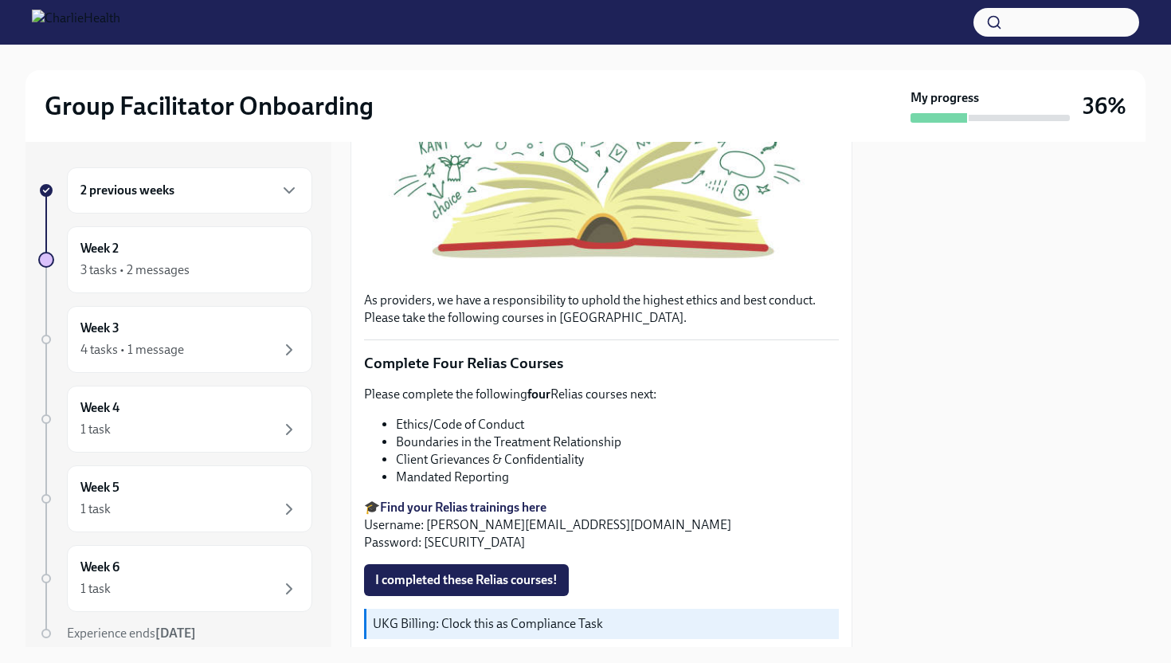
click at [477, 500] on strong "Find your Relias trainings here" at bounding box center [463, 507] width 167 height 15
